Goal: Information Seeking & Learning: Check status

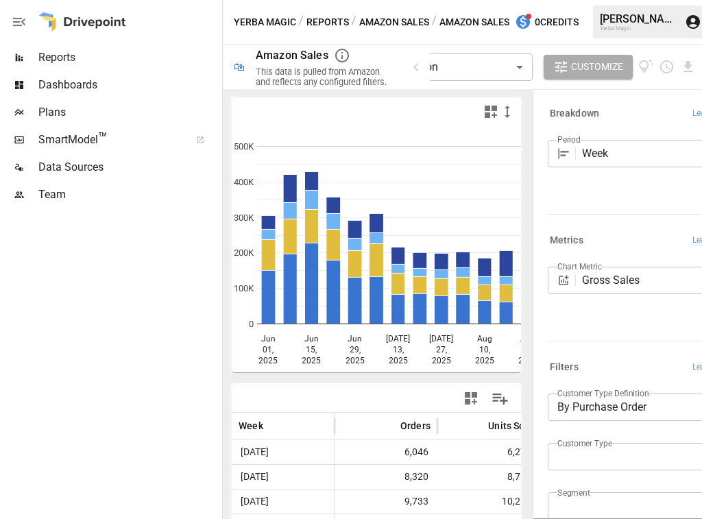
scroll to position [0, 46]
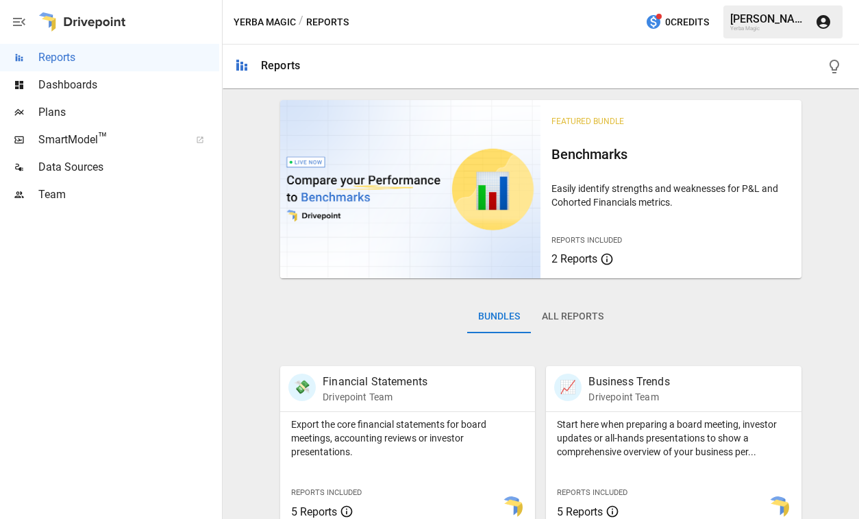
click at [130, 90] on span "Dashboards" at bounding box center [128, 85] width 181 height 16
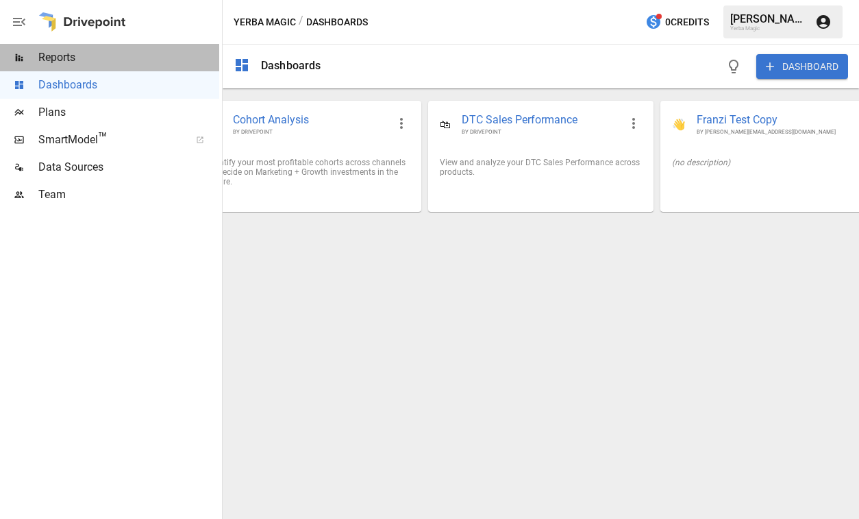
click at [126, 56] on span "Reports" at bounding box center [128, 57] width 181 height 16
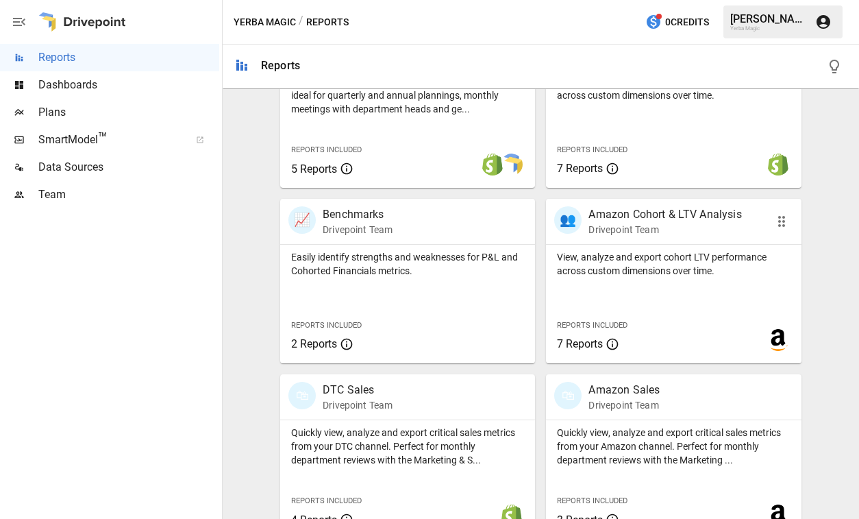
scroll to position [543, 0]
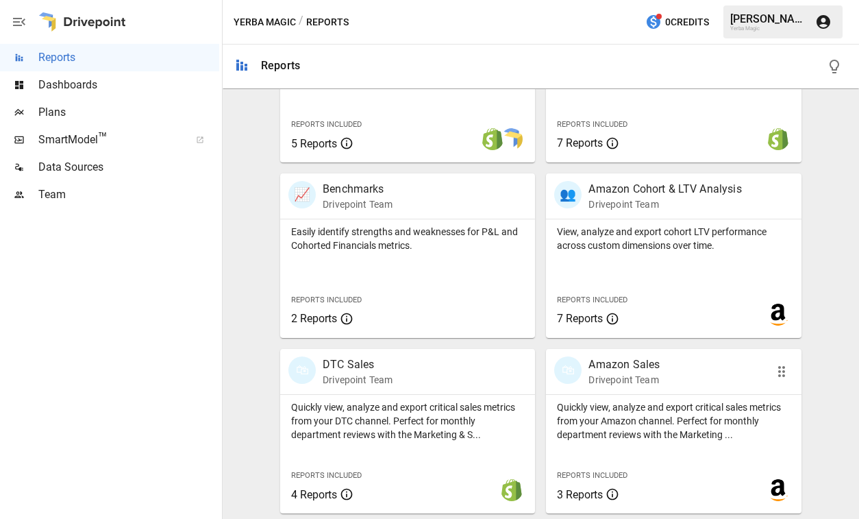
click at [665, 375] on div "🛍 Amazon Sales Drivepoint Team" at bounding box center [653, 371] width 199 height 30
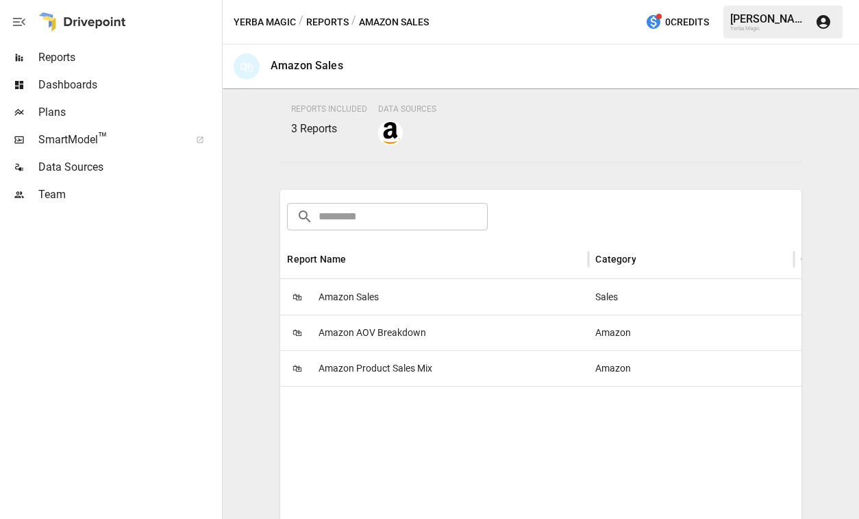
scroll to position [215, 0]
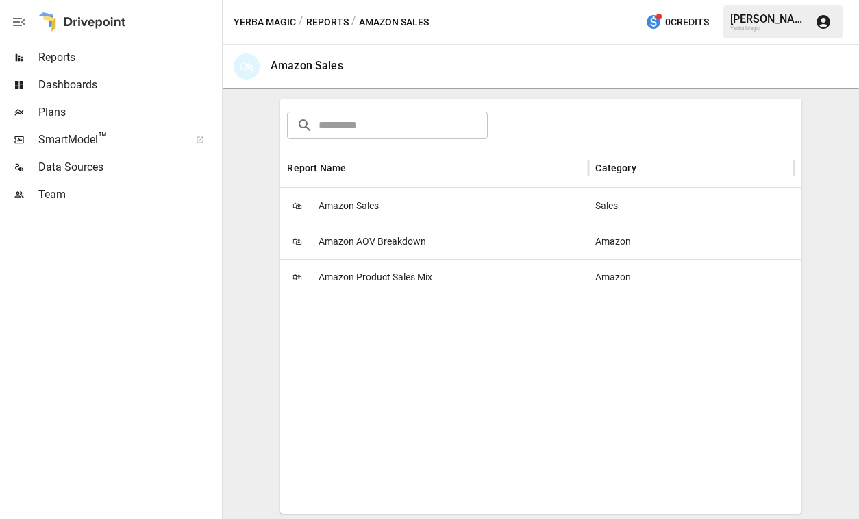
click at [413, 210] on div "🛍 Amazon Sales" at bounding box center [434, 206] width 308 height 36
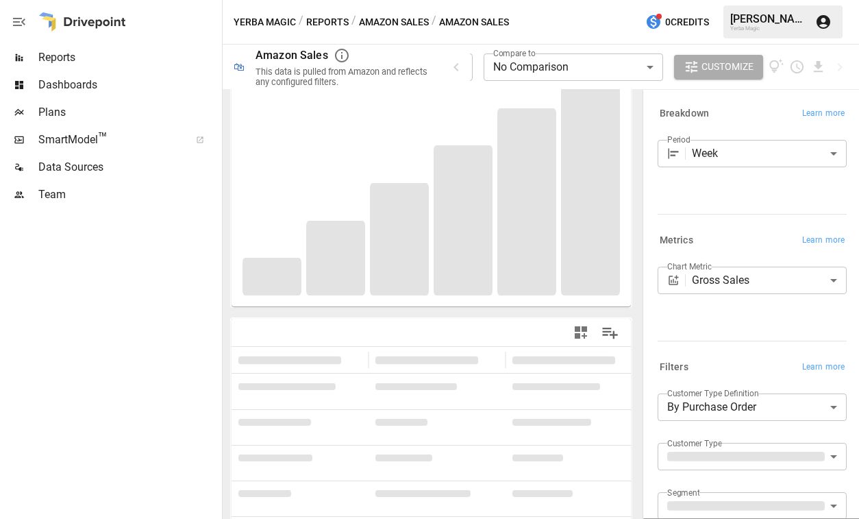
scroll to position [68, 0]
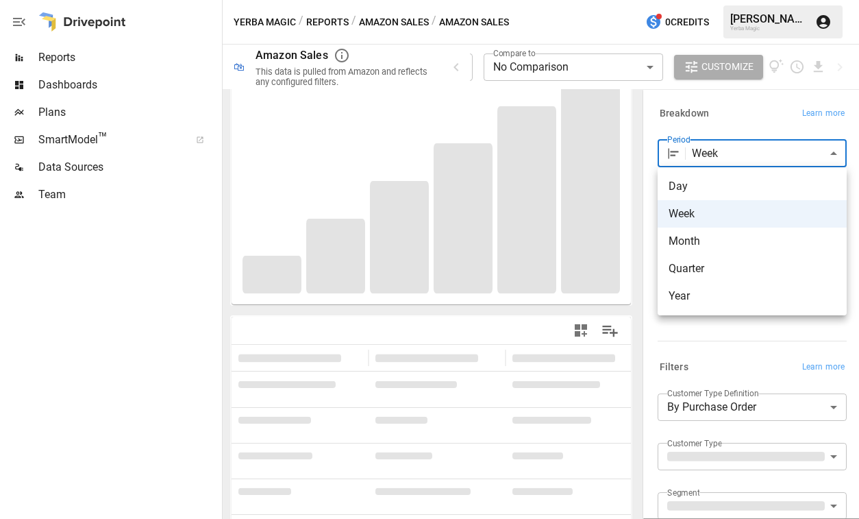
click at [701, 0] on body "**********" at bounding box center [429, 0] width 859 height 0
click at [701, 190] on span "Day" at bounding box center [752, 186] width 167 height 16
type input "***"
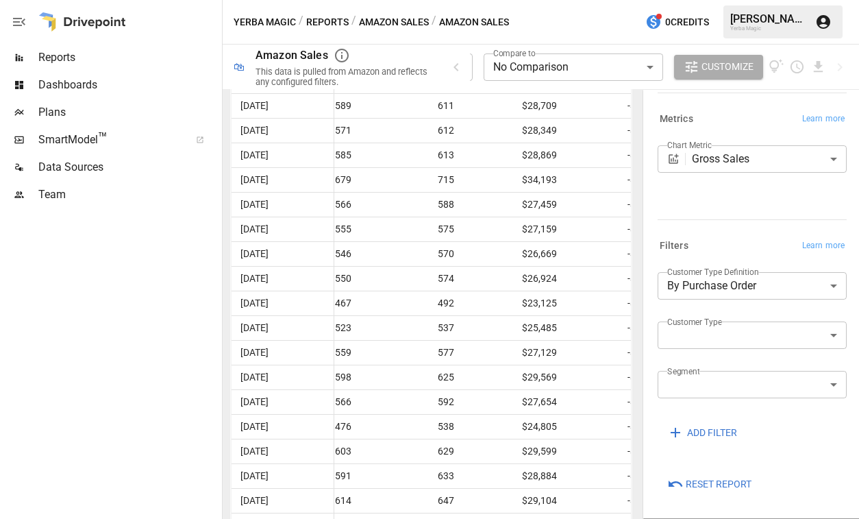
scroll to position [2051, 0]
